Goal: Task Accomplishment & Management: Use online tool/utility

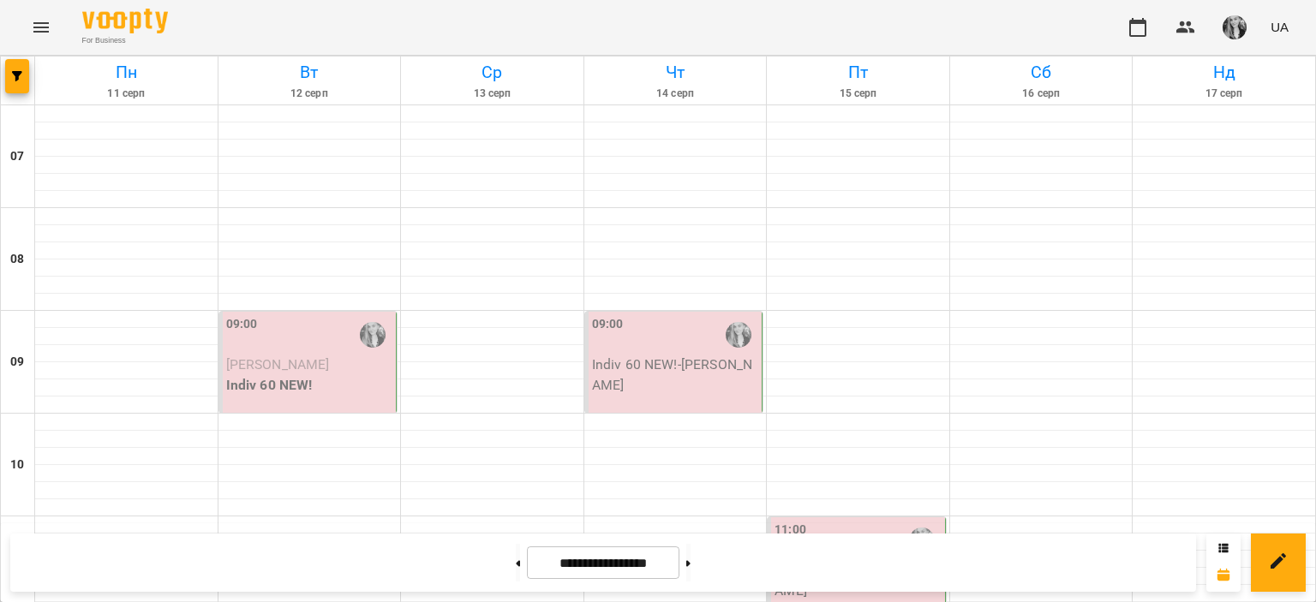
click at [295, 400] on div "09:00 [PERSON_NAME] 60 NEW!" at bounding box center [308, 362] width 178 height 101
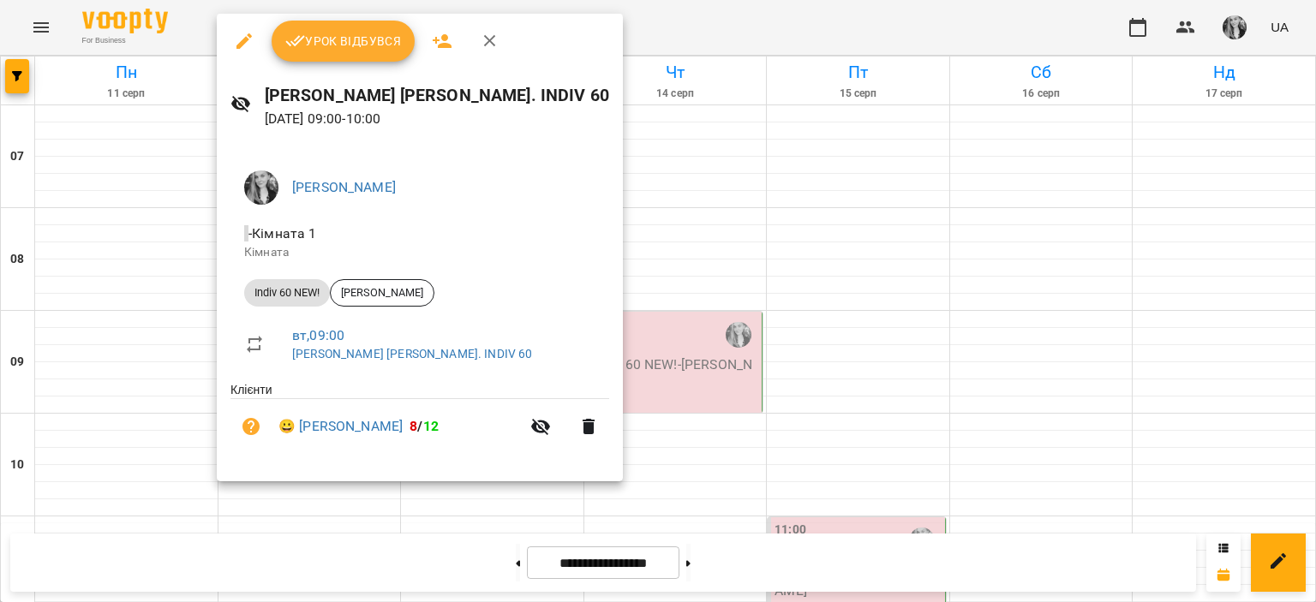
click at [329, 45] on span "Урок відбувся" at bounding box center [343, 41] width 117 height 21
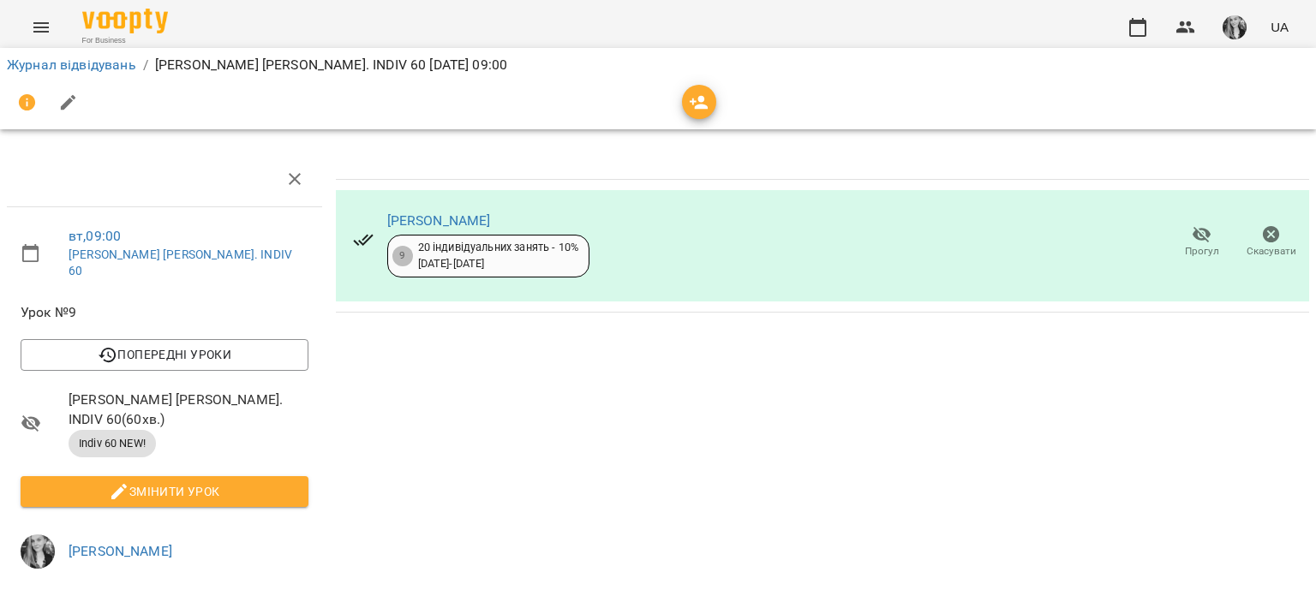
click at [1224, 30] on span "button" at bounding box center [1235, 27] width 24 height 24
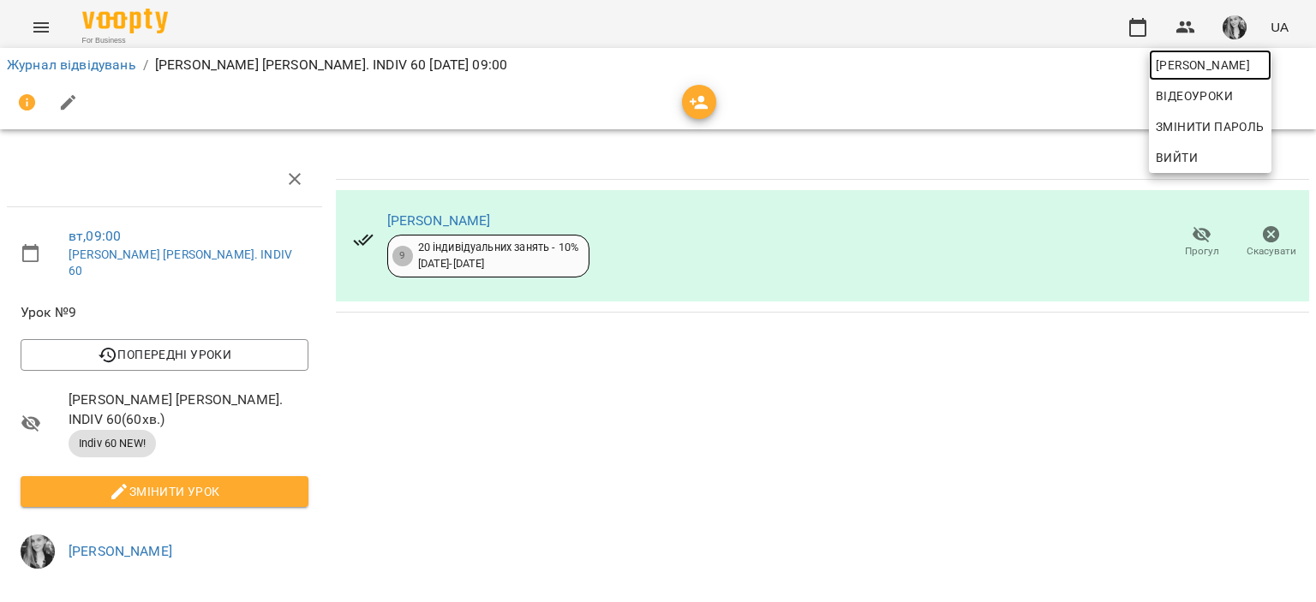
click at [1201, 64] on span "[PERSON_NAME]" at bounding box center [1210, 65] width 109 height 21
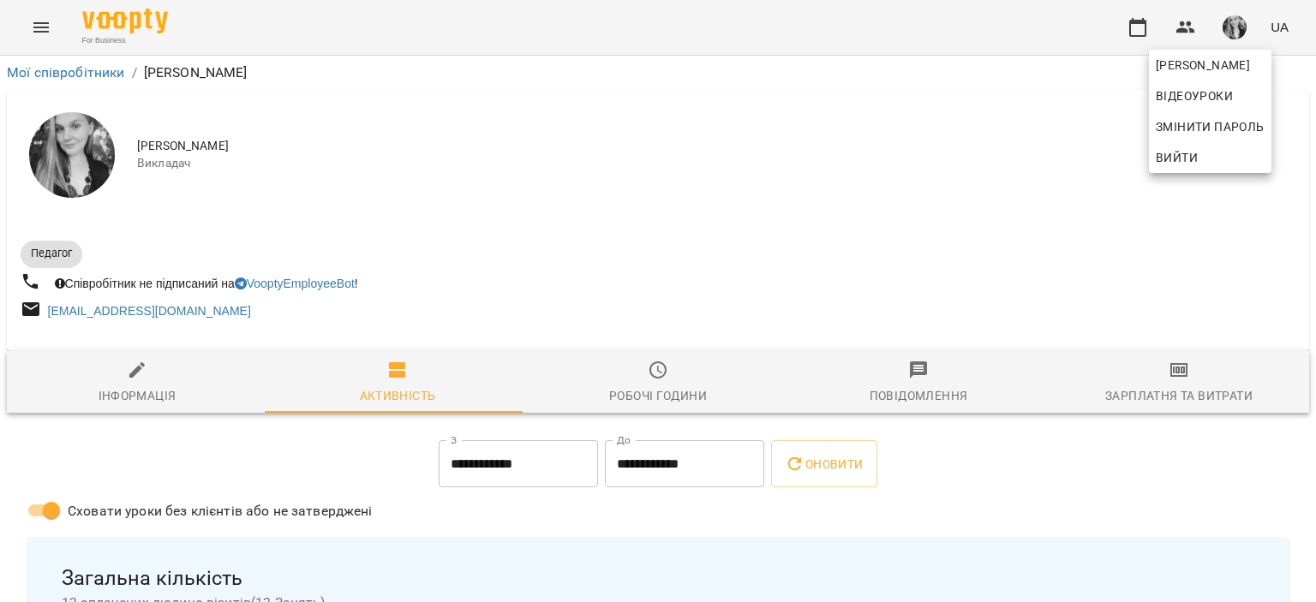
click at [1188, 390] on div at bounding box center [658, 301] width 1316 height 602
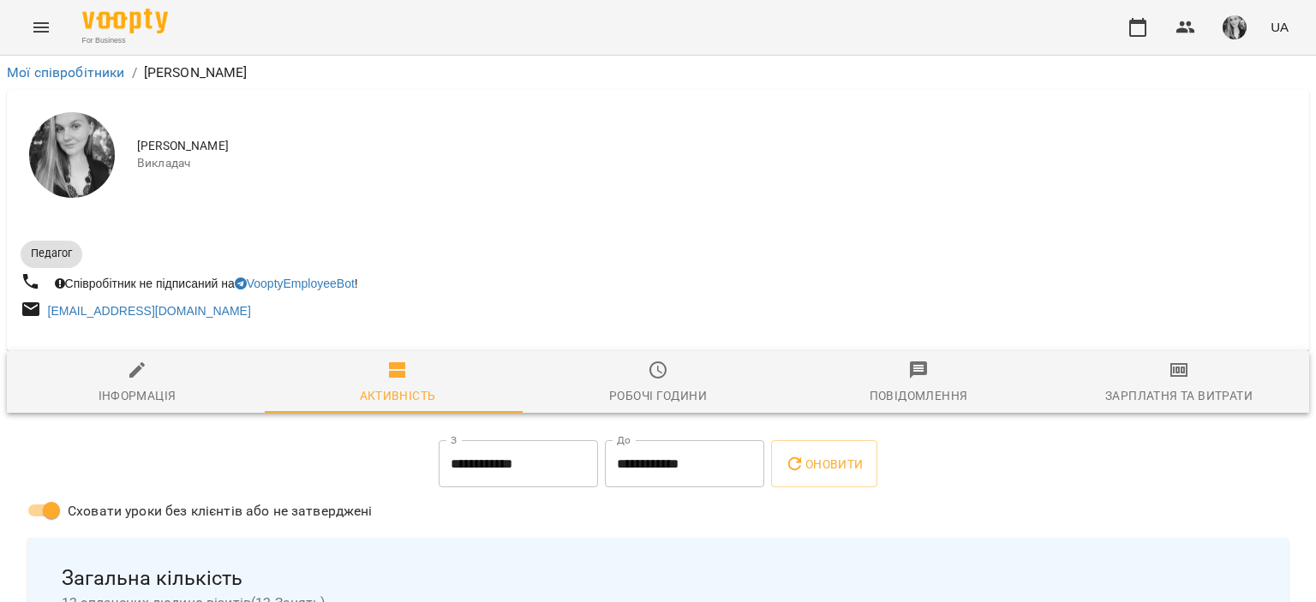
click at [1165, 382] on span "Зарплатня та Витрати" at bounding box center [1179, 383] width 240 height 46
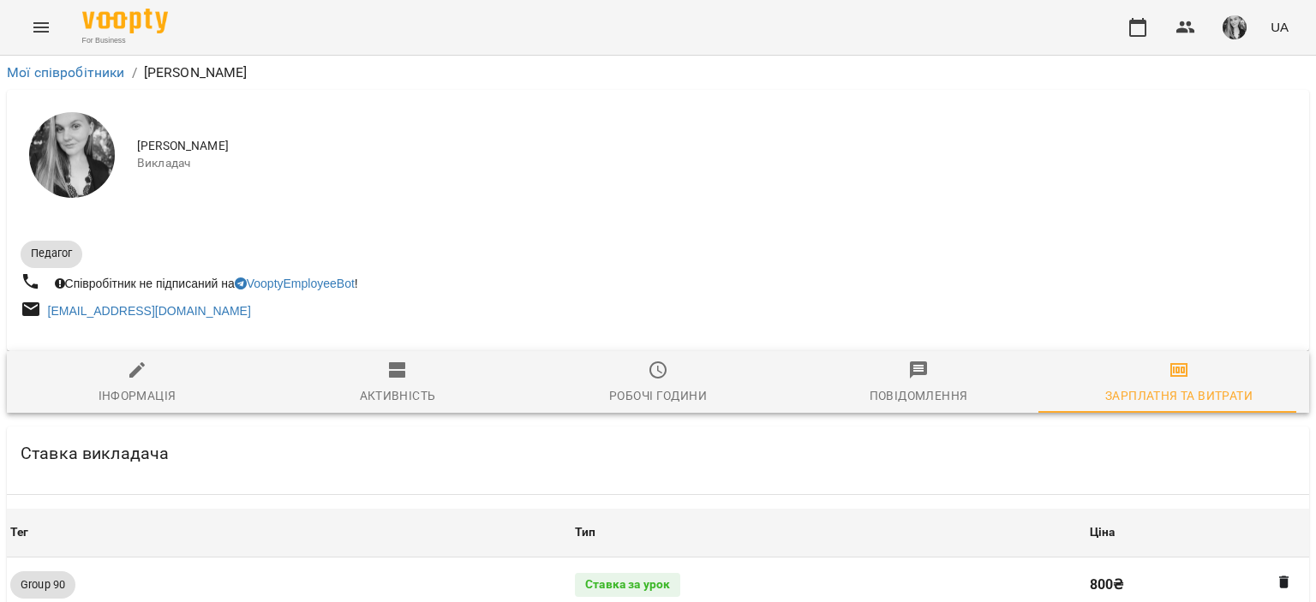
click at [1165, 382] on span "Зарплатня та Витрати" at bounding box center [1179, 383] width 240 height 46
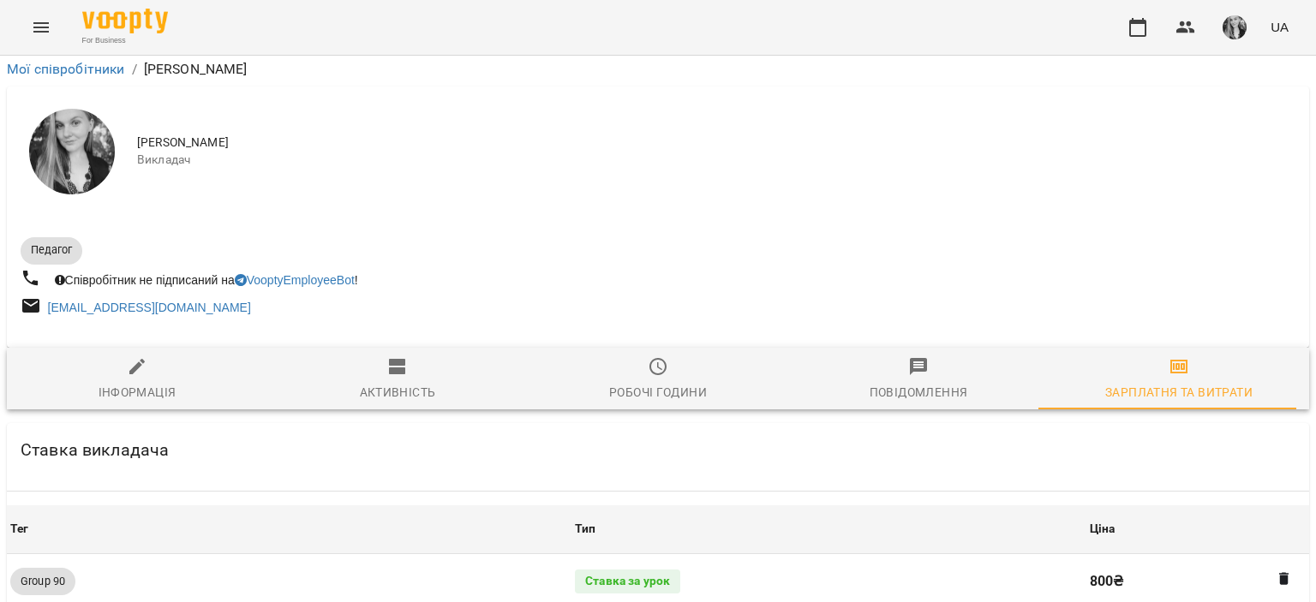
scroll to position [1628, 0]
